Goal: Task Accomplishment & Management: Manage account settings

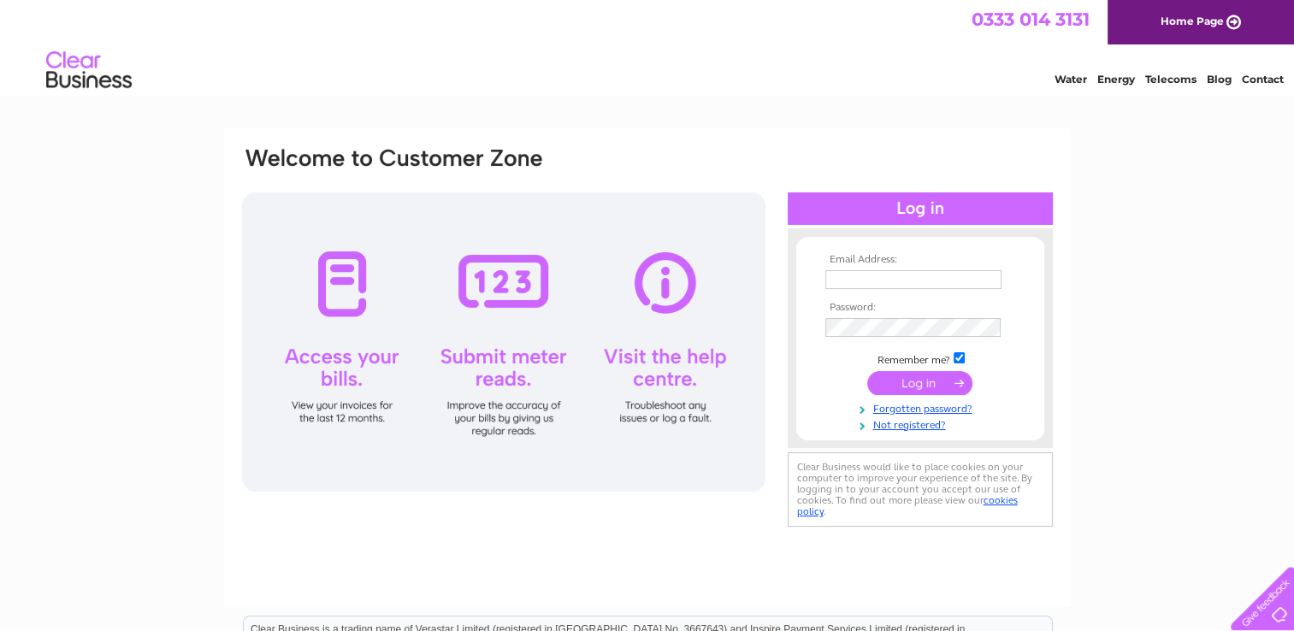
type input "nora.johnston2@hotmail.com"
click at [897, 382] on input "submit" at bounding box center [919, 383] width 105 height 24
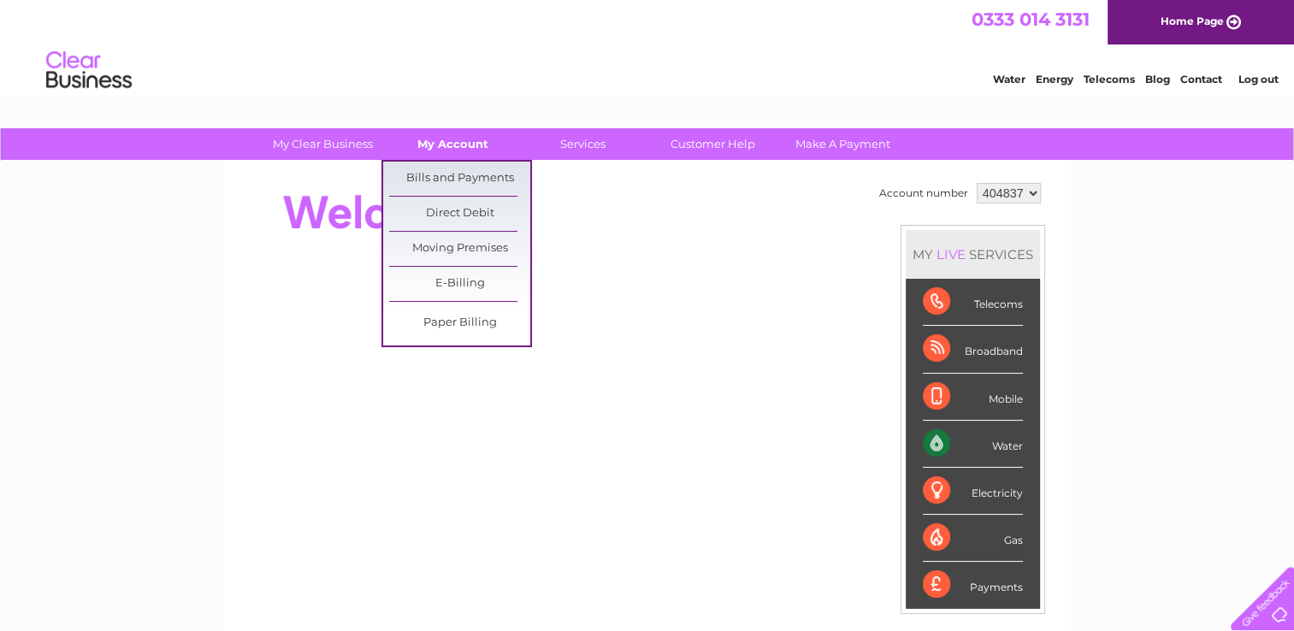
click at [446, 145] on link "My Account" at bounding box center [452, 144] width 141 height 32
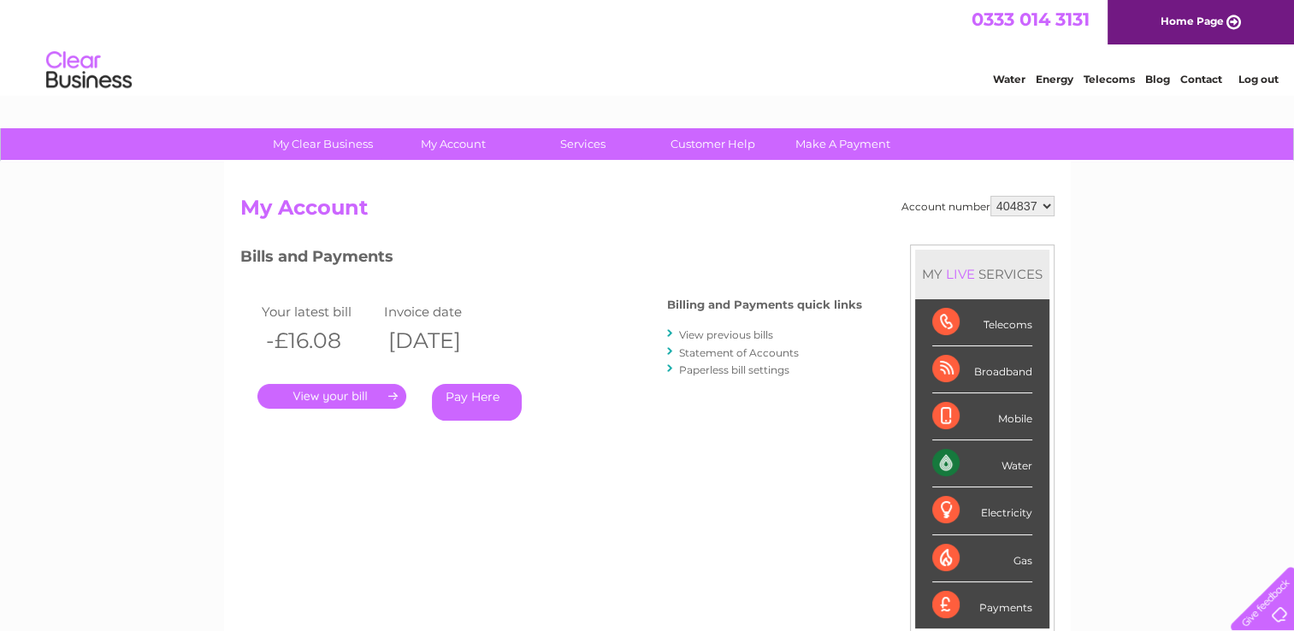
click at [334, 393] on link "." at bounding box center [332, 396] width 149 height 25
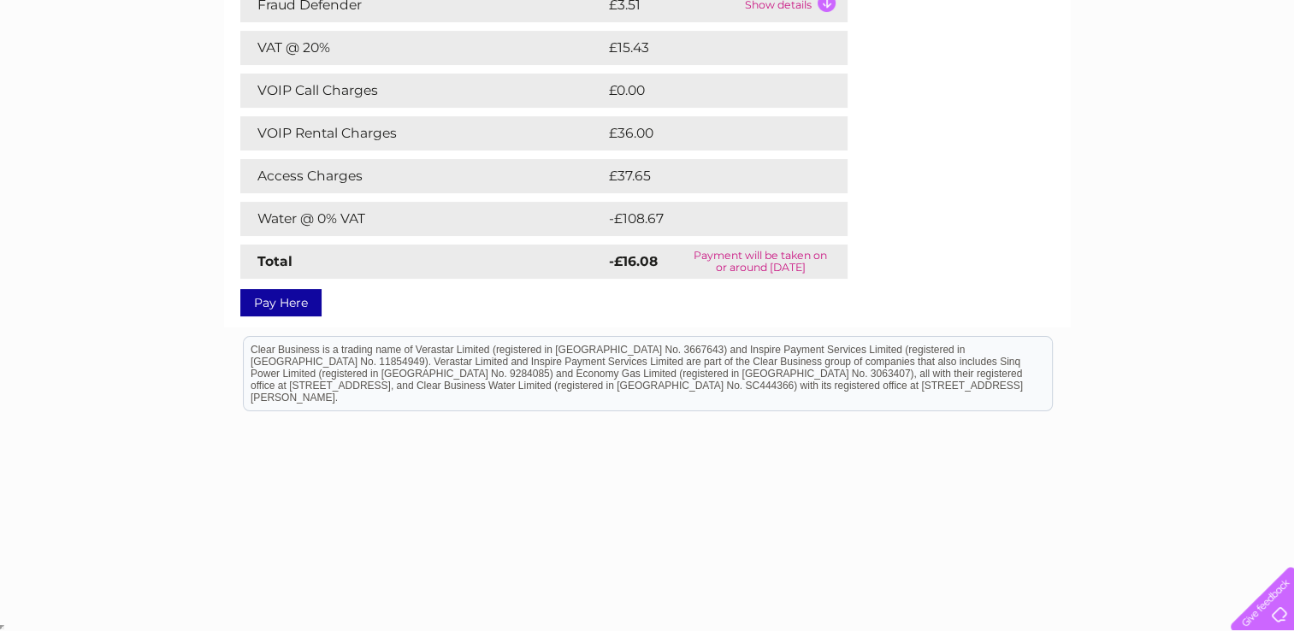
scroll to position [133, 0]
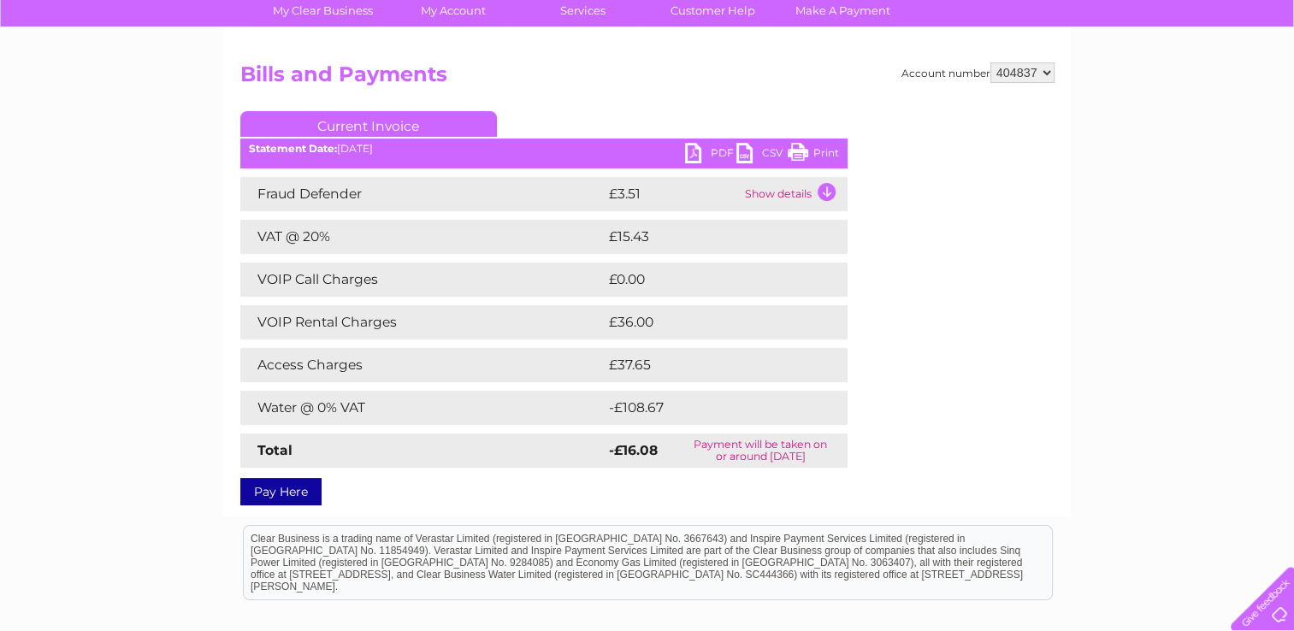
click at [796, 154] on link "Print" at bounding box center [813, 155] width 51 height 25
drag, startPoint x: 797, startPoint y: 151, endPoint x: 123, endPoint y: 14, distance: 687.9
click at [797, 151] on link "Print" at bounding box center [813, 155] width 51 height 25
click at [691, 152] on link "PDF" at bounding box center [710, 155] width 51 height 25
click at [824, 192] on td "Show details" at bounding box center [794, 194] width 107 height 34
